Goal: Transaction & Acquisition: Book appointment/travel/reservation

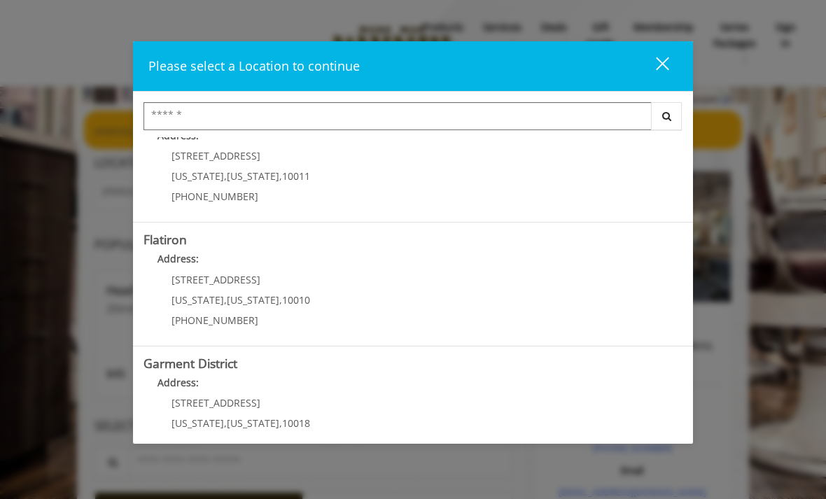
scroll to position [275, 0]
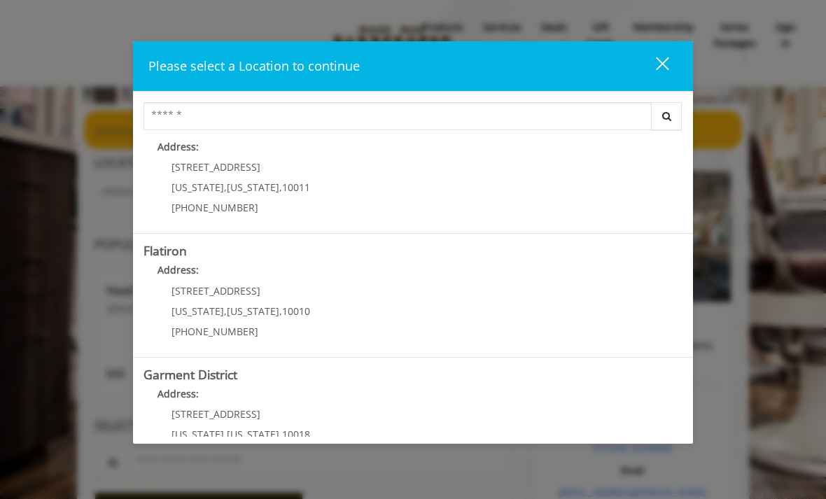
click at [440, 291] on "Flatiron Address: 10 E 23rd St New York , New York , 10010 (917) 475-1765" at bounding box center [413, 295] width 539 height 102
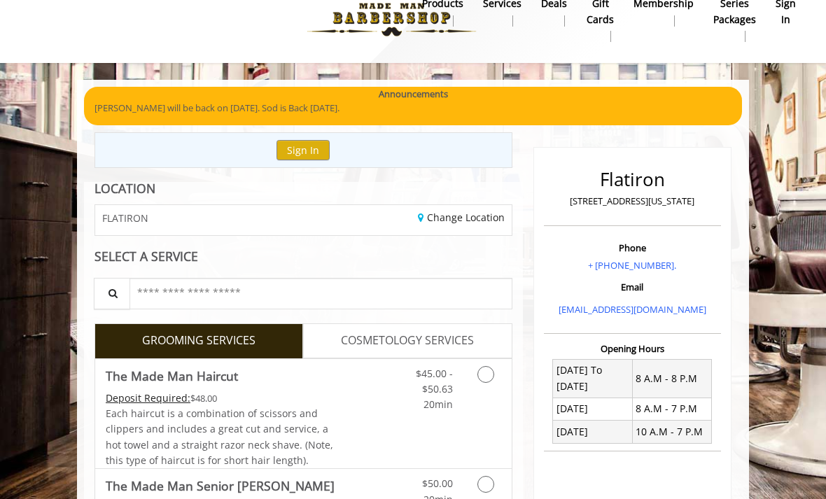
scroll to position [94, 0]
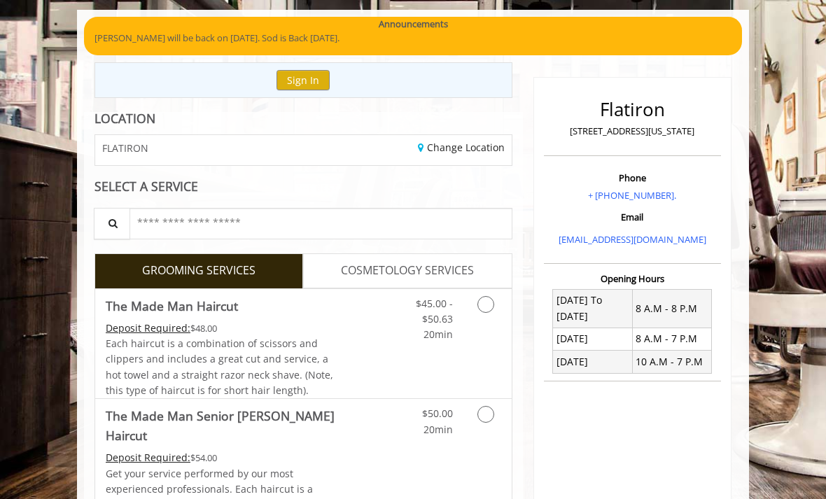
click at [305, 88] on button "Sign In" at bounding box center [303, 80] width 53 height 20
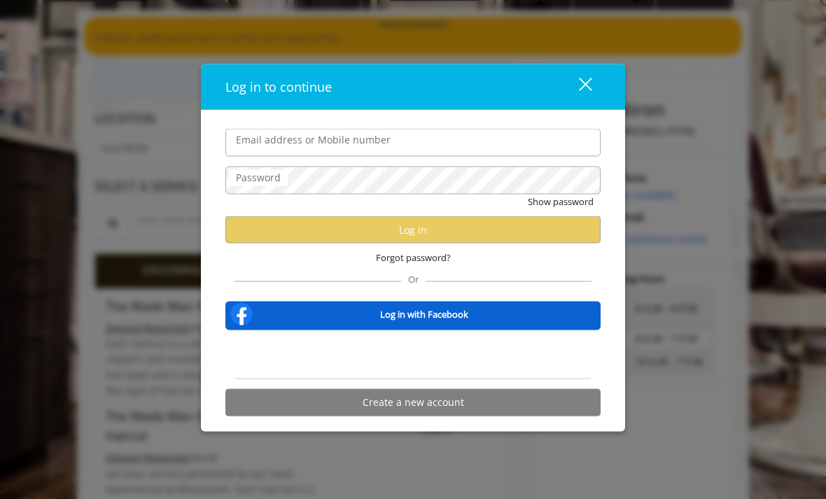
click at [586, 97] on button "close" at bounding box center [577, 87] width 48 height 29
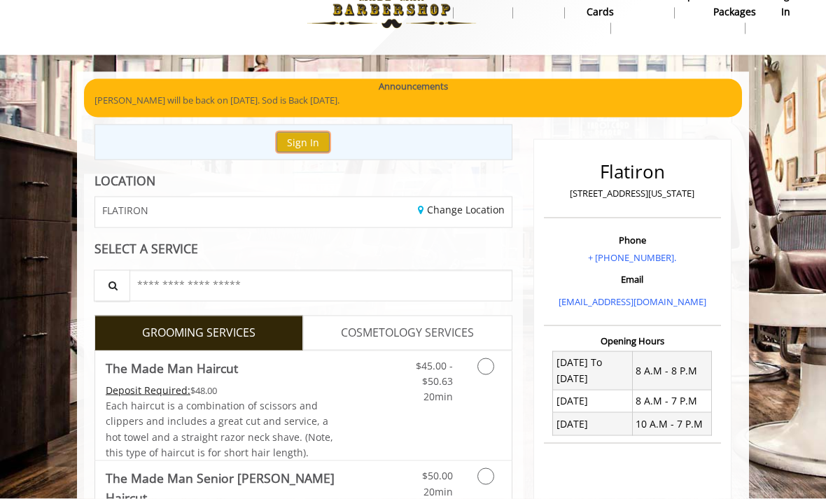
scroll to position [31, 0]
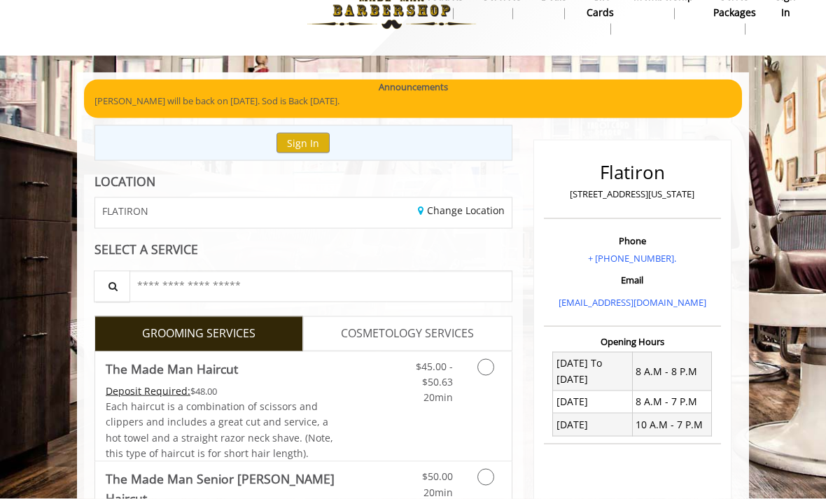
click at [316, 139] on button "Sign In" at bounding box center [303, 143] width 53 height 20
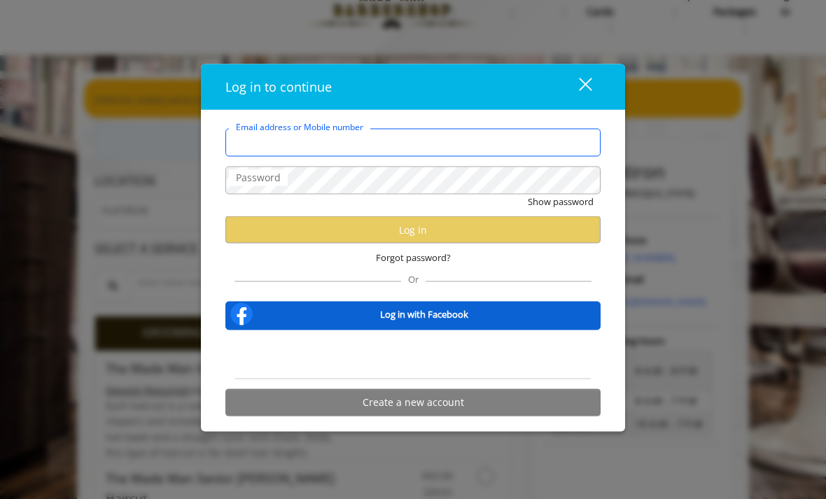
click at [505, 157] on input "Email address or Mobile number" at bounding box center [413, 143] width 375 height 28
type input "**********"
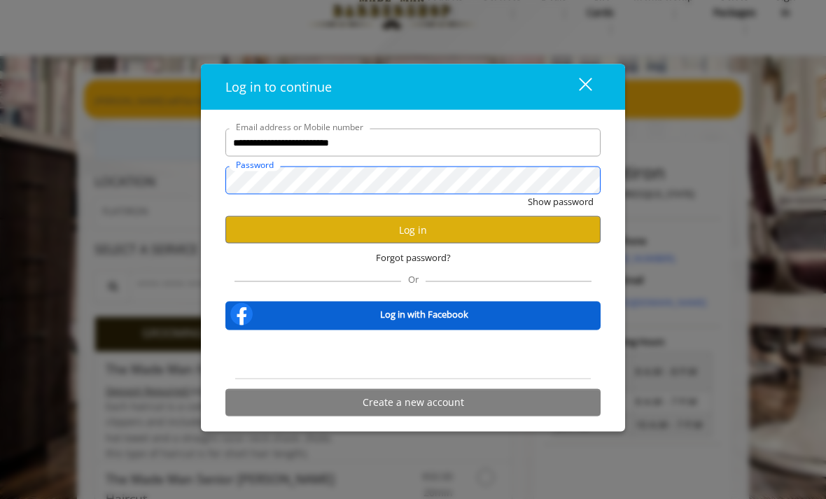
click at [560, 209] on button "Show password" at bounding box center [561, 202] width 66 height 15
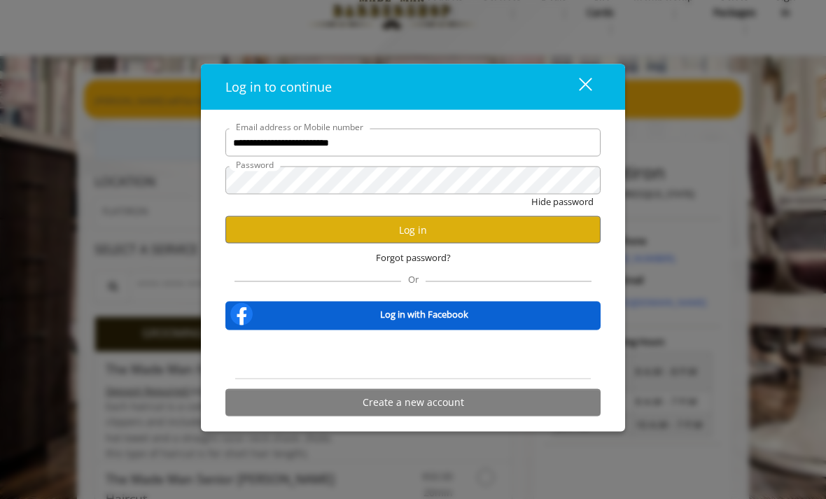
click at [507, 244] on button "Log in" at bounding box center [413, 229] width 375 height 27
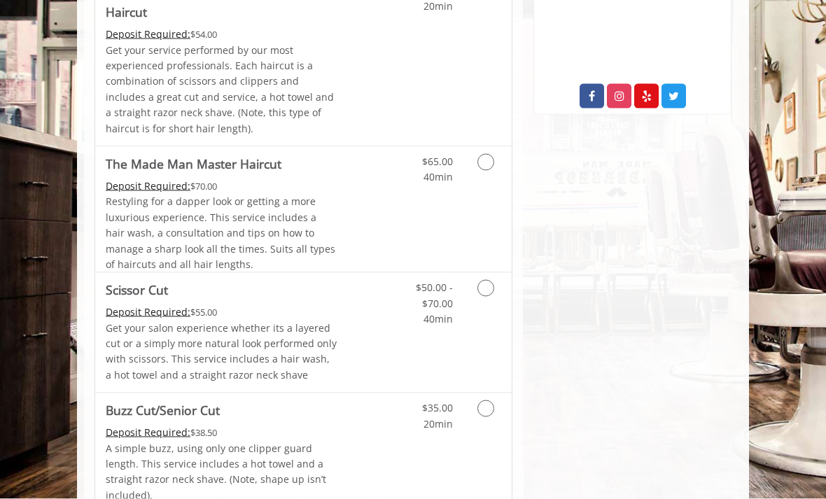
scroll to position [660, 0]
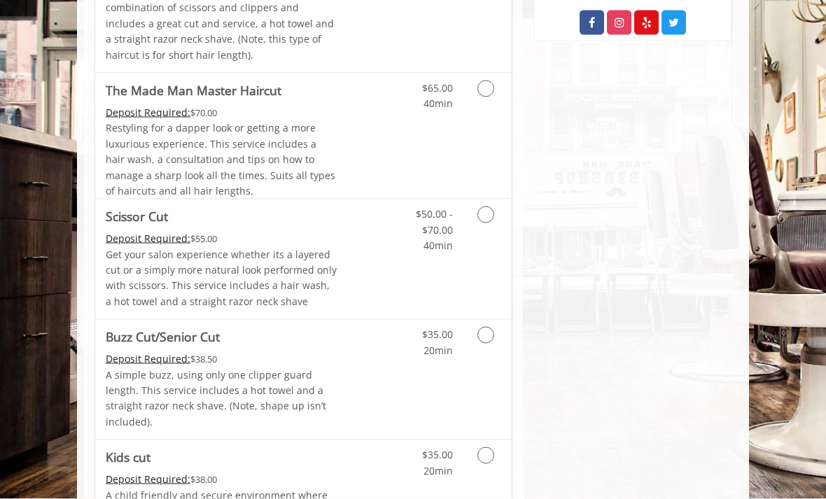
click at [486, 327] on icon "Grooming services" at bounding box center [486, 335] width 17 height 17
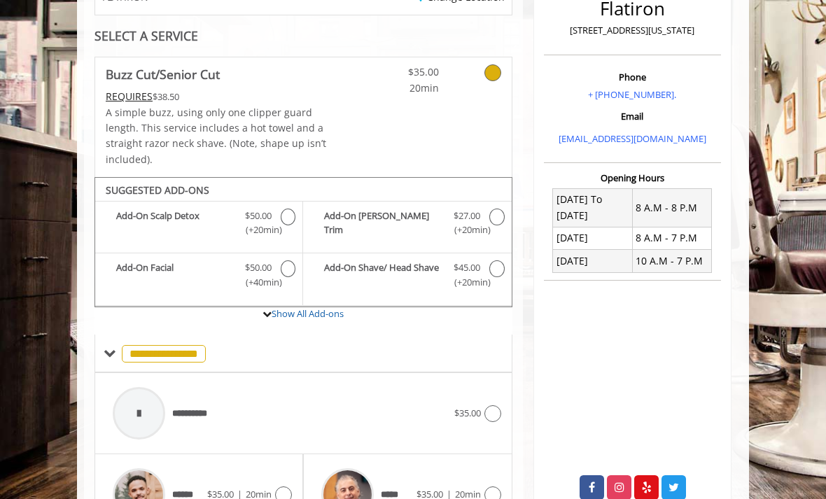
scroll to position [194, 0]
click at [494, 209] on icon "Buzz Cut/Senior Cut Add-onS" at bounding box center [497, 217] width 15 height 17
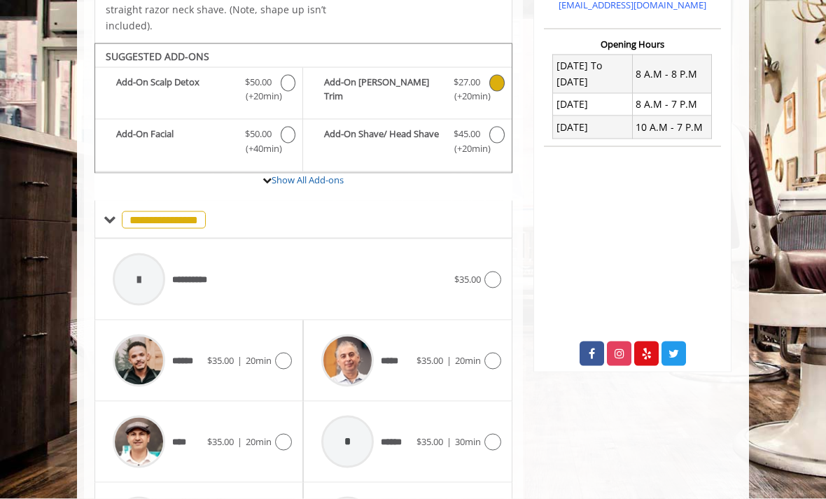
scroll to position [329, 0]
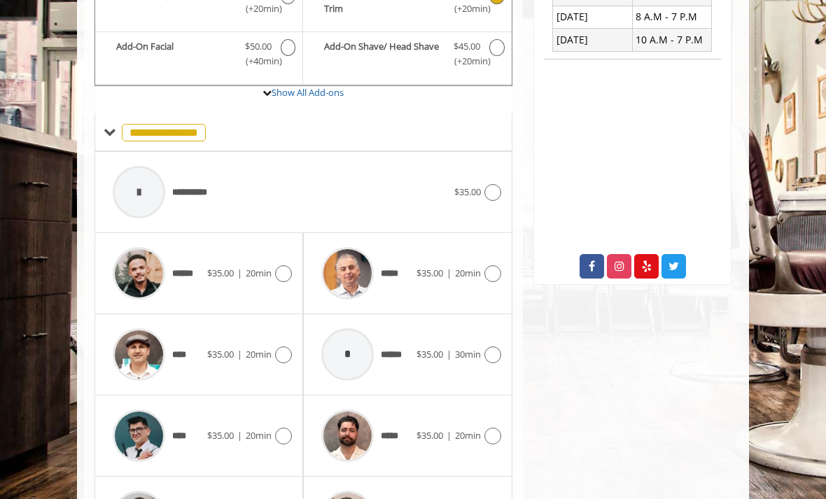
click at [190, 124] on span "**********" at bounding box center [164, 133] width 84 height 18
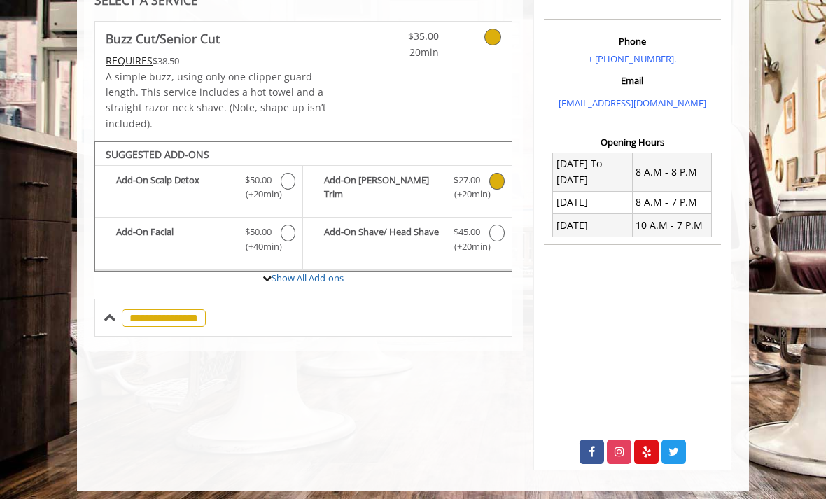
click at [200, 310] on span "**********" at bounding box center [164, 319] width 84 height 18
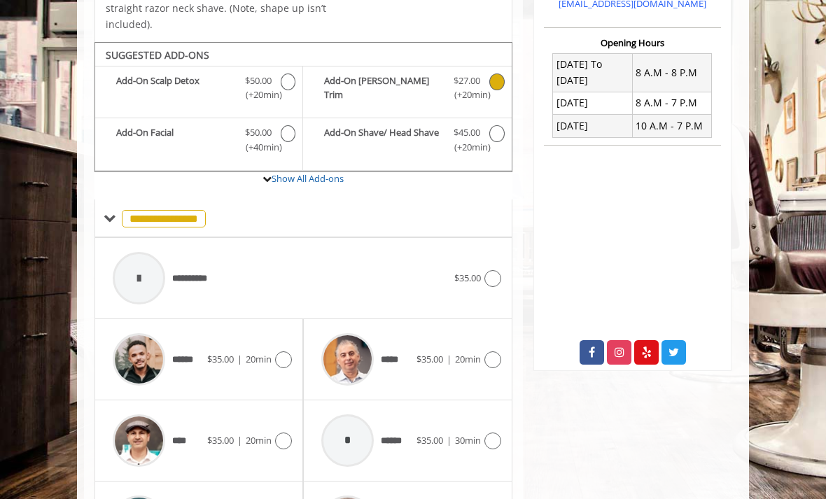
click at [497, 352] on icon at bounding box center [493, 360] width 17 height 17
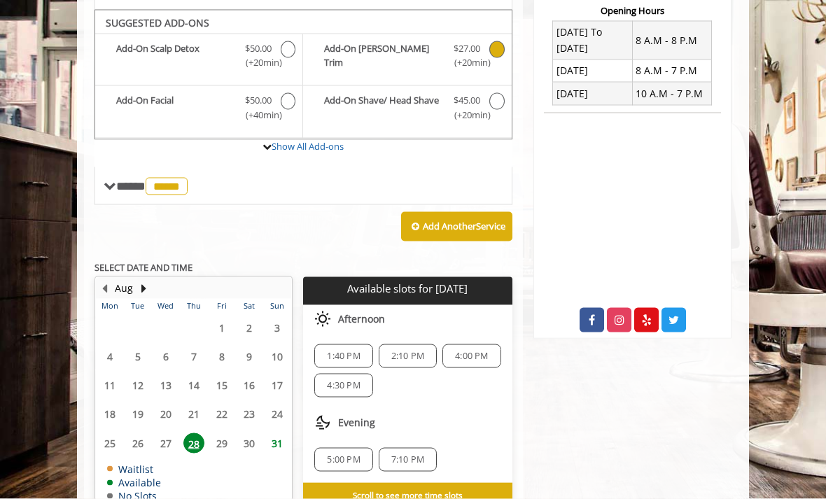
scroll to position [364, 0]
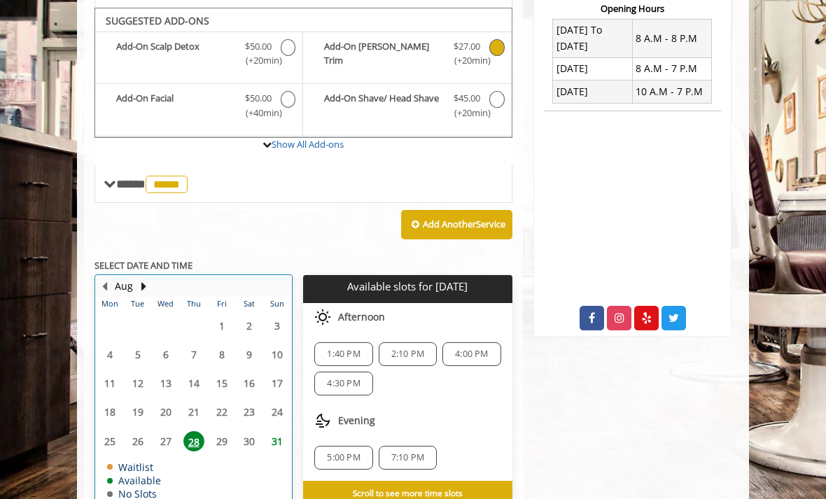
click at [140, 279] on button "Next Month" at bounding box center [143, 286] width 11 height 15
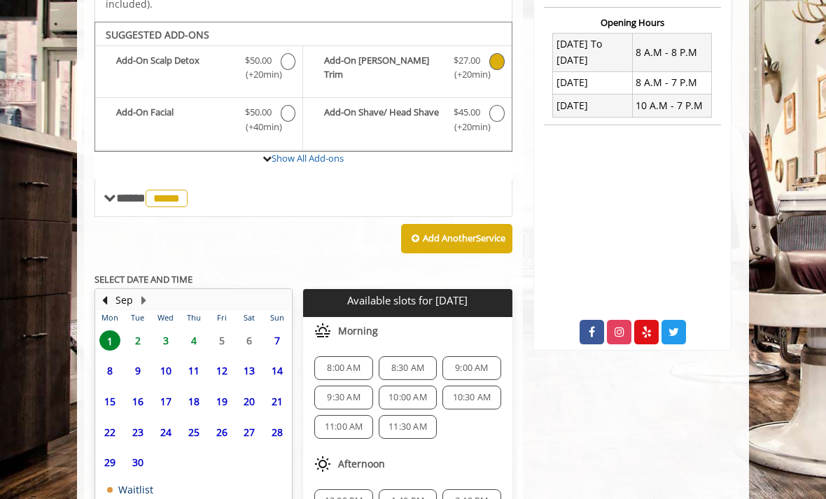
click at [200, 331] on span "4" at bounding box center [193, 341] width 21 height 20
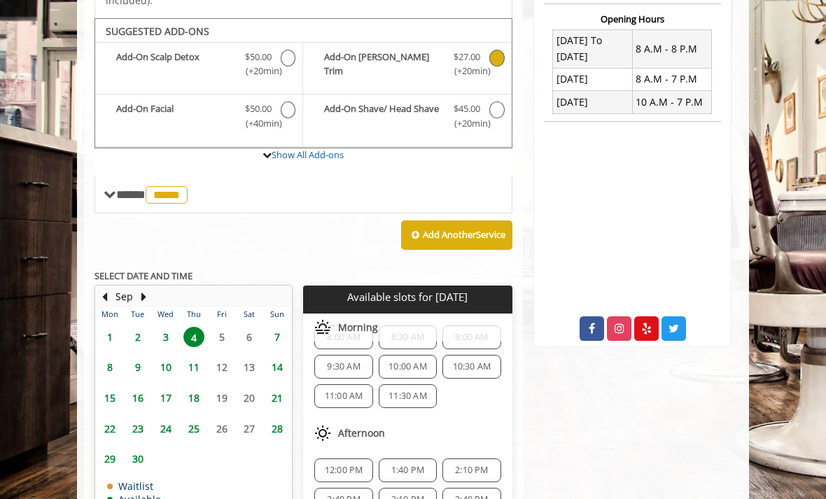
scroll to position [29, 0]
click at [188, 186] on span "*****" at bounding box center [167, 195] width 42 height 18
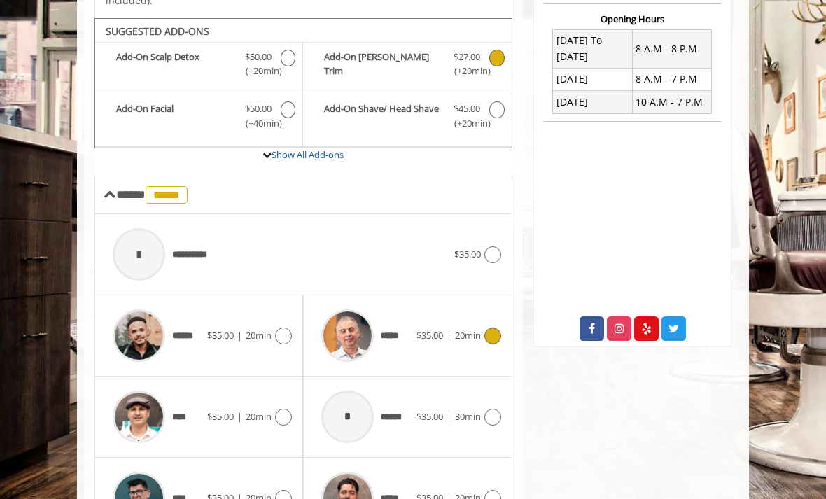
click at [266, 329] on span "20min" at bounding box center [259, 335] width 26 height 13
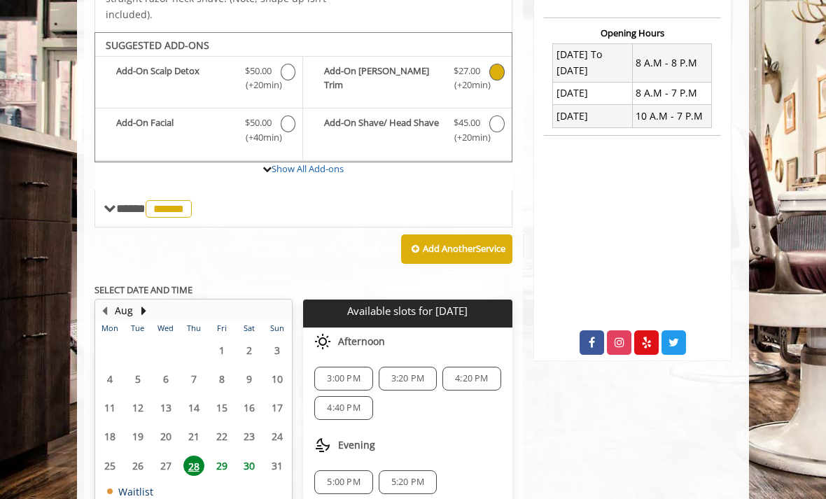
scroll to position [354, 0]
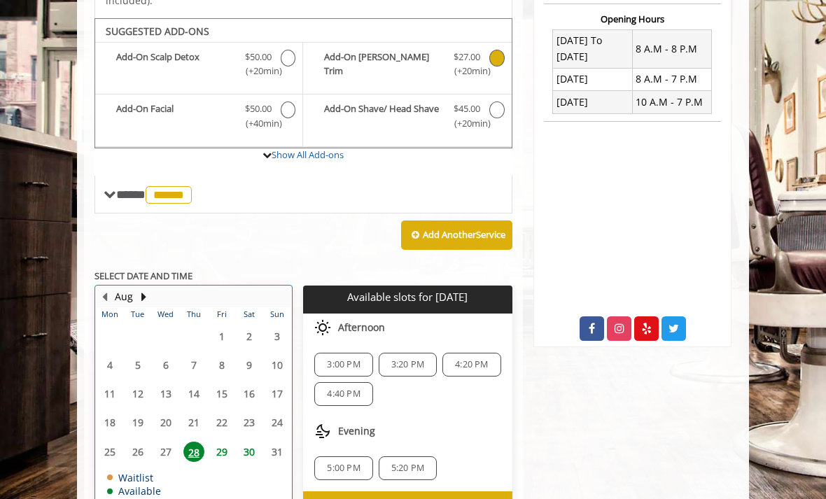
click at [140, 289] on button "Next Month" at bounding box center [143, 296] width 11 height 15
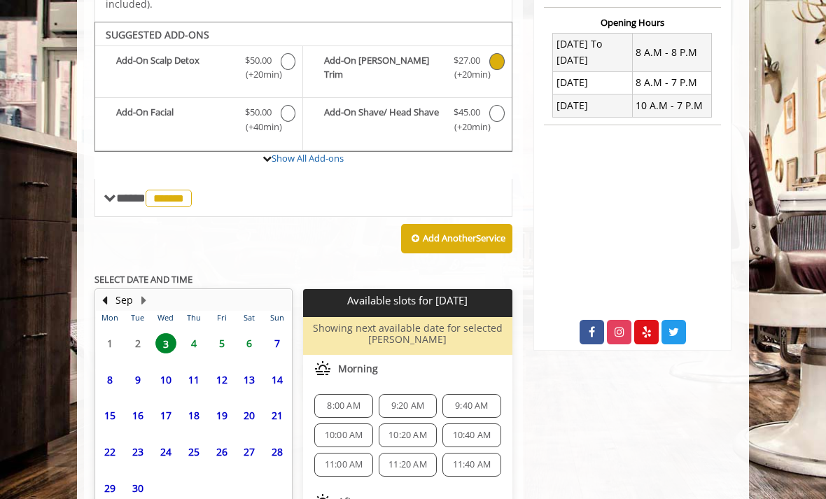
click at [201, 333] on span "4" at bounding box center [193, 343] width 21 height 20
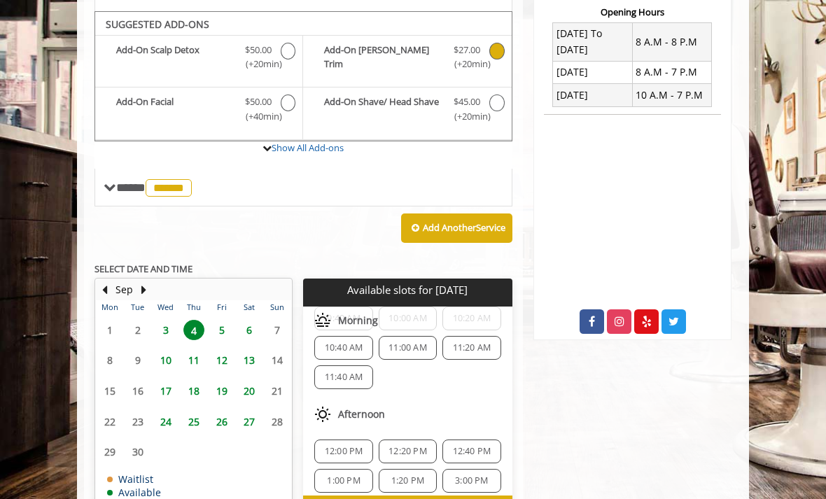
scroll to position [354, 0]
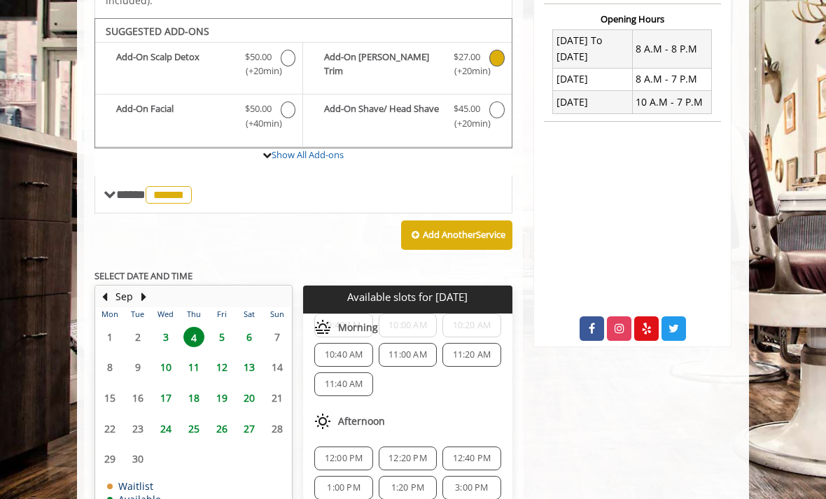
click at [139, 183] on div "**** ****** ********" at bounding box center [304, 195] width 418 height 38
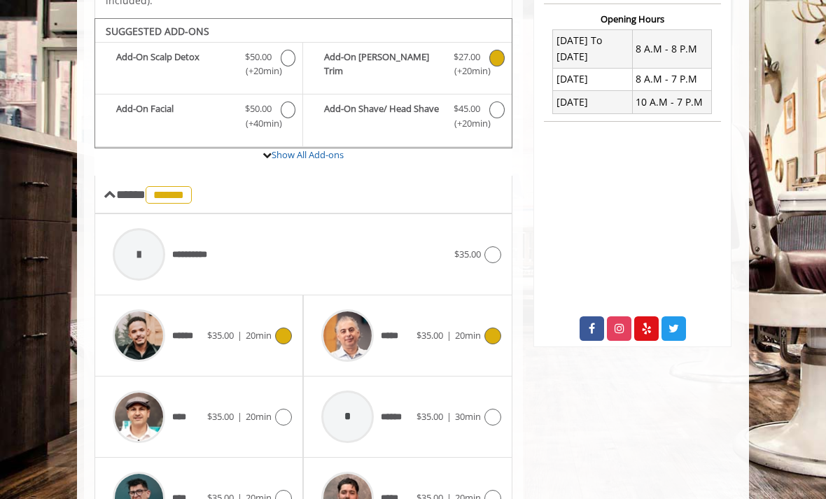
click at [456, 329] on span "20min" at bounding box center [468, 335] width 26 height 13
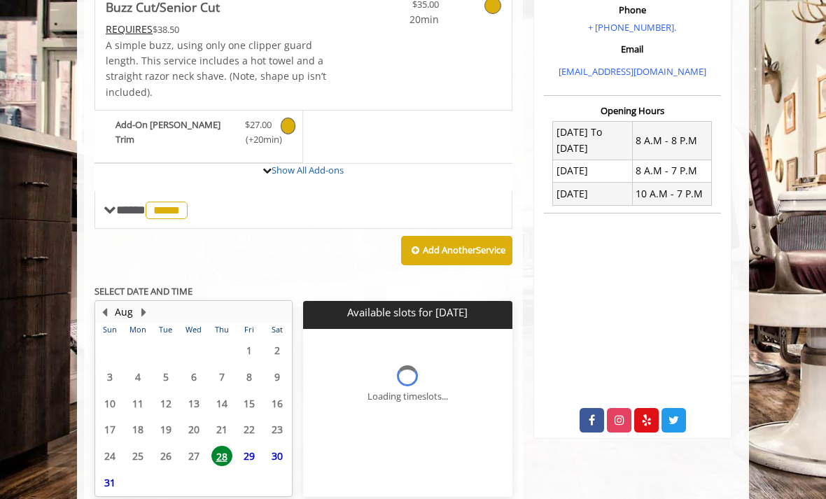
scroll to position [0, 0]
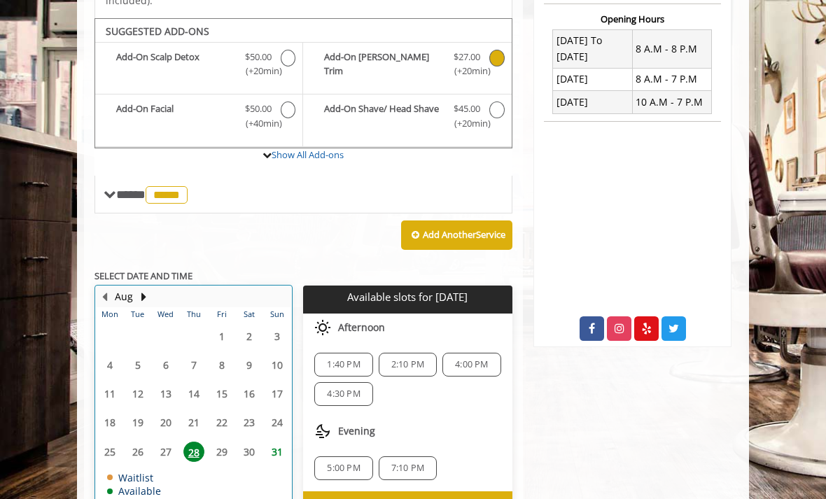
click at [141, 289] on button "Next Month" at bounding box center [143, 296] width 11 height 15
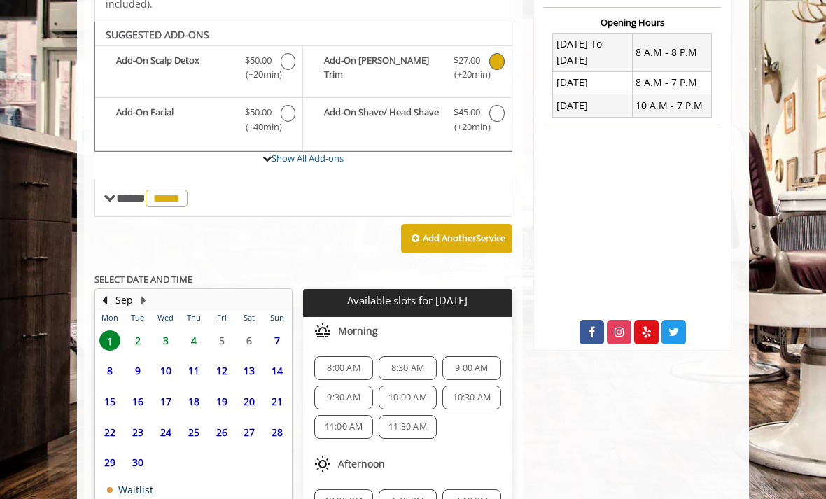
click at [200, 331] on span "4" at bounding box center [193, 341] width 21 height 20
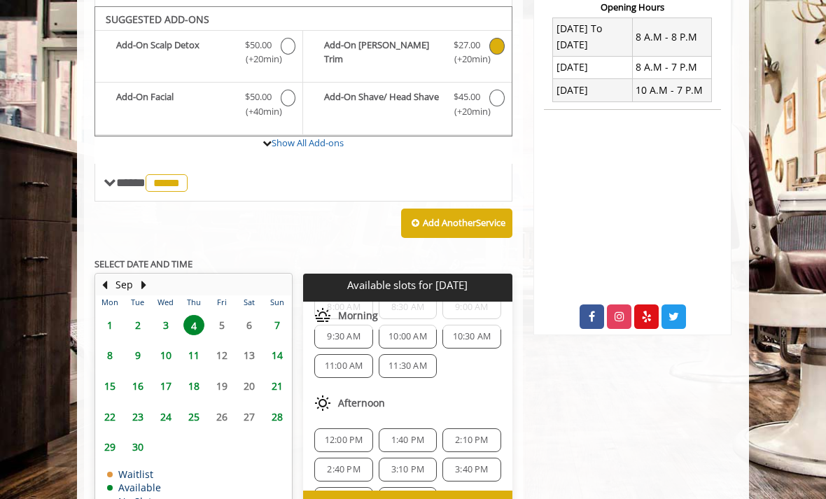
scroll to position [354, 0]
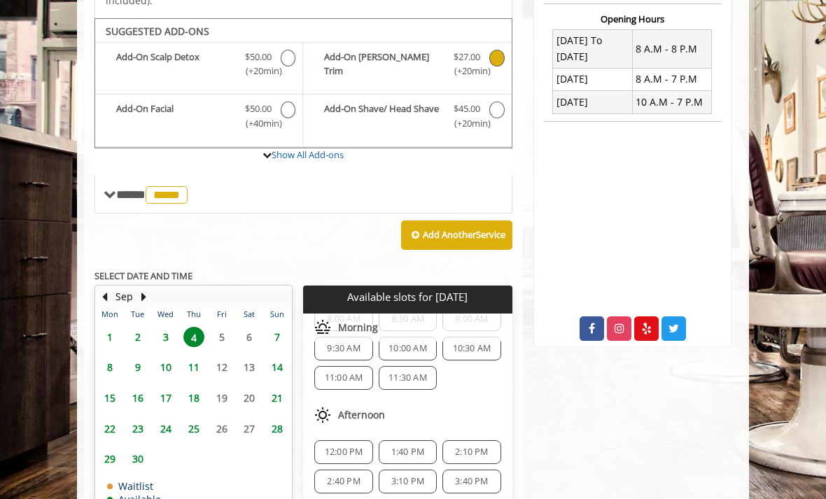
click at [359, 441] on div "12:00 PM" at bounding box center [343, 453] width 58 height 24
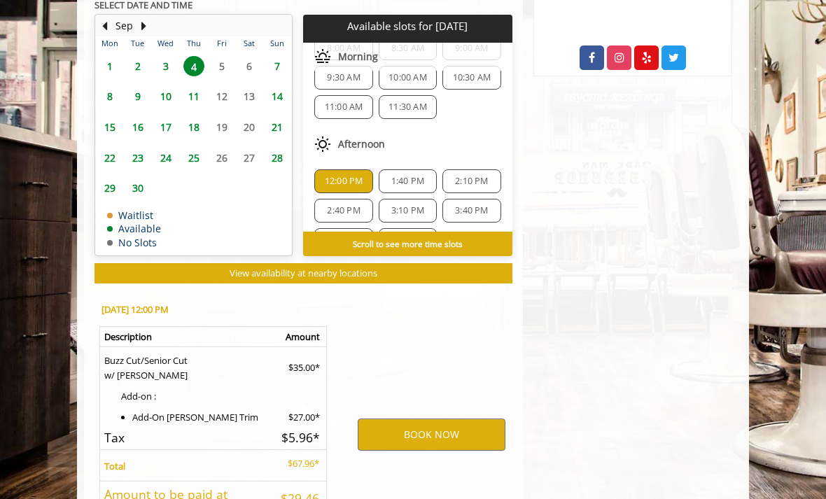
scroll to position [679, 0]
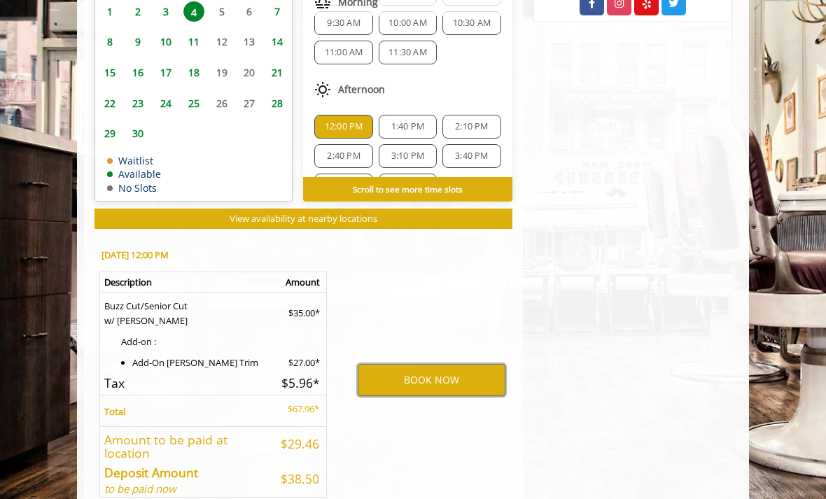
click at [467, 364] on button "BOOK NOW" at bounding box center [432, 380] width 148 height 32
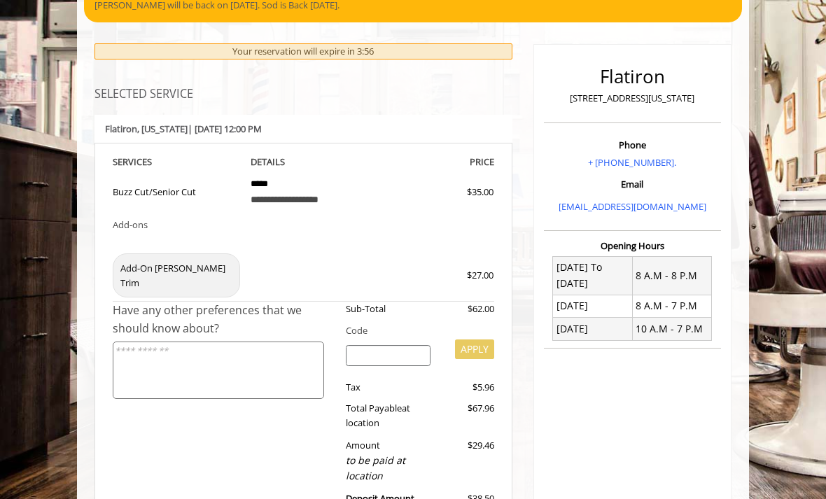
scroll to position [211, 0]
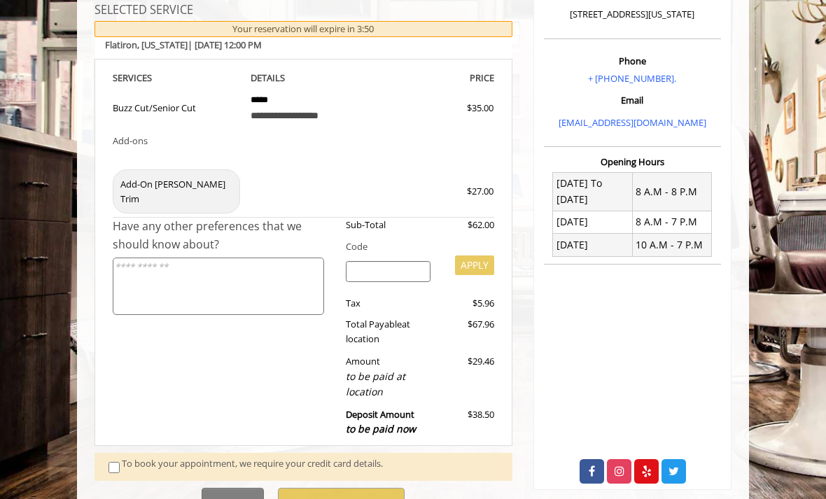
click at [221, 457] on div "To book your appointment, we require your credit card details." at bounding box center [310, 467] width 377 height 21
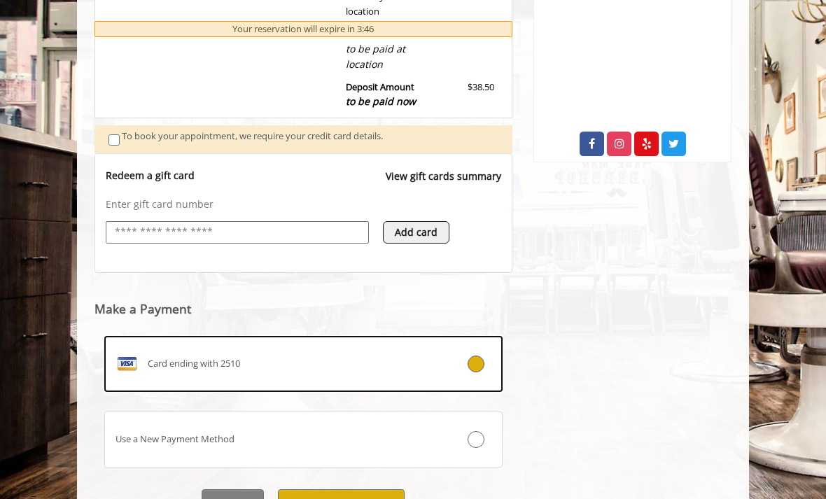
click at [361, 490] on button "Pay $38.50 and Book" at bounding box center [341, 506] width 127 height 32
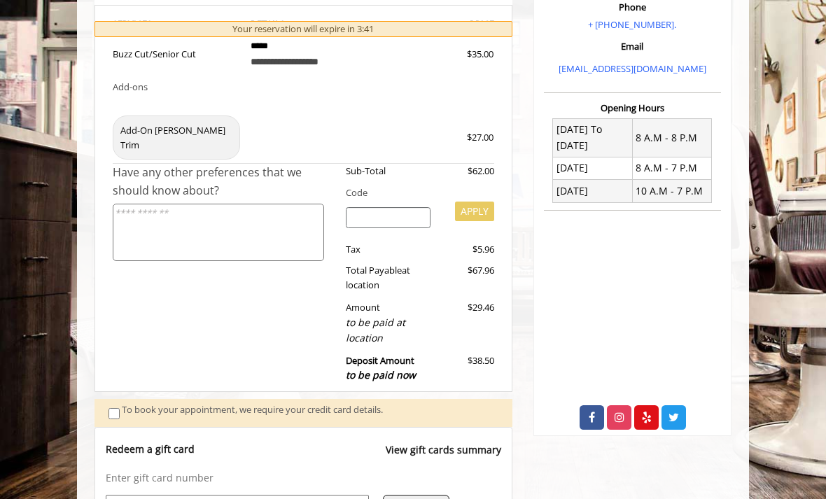
scroll to position [132, 0]
